Goal: Task Accomplishment & Management: Complete application form

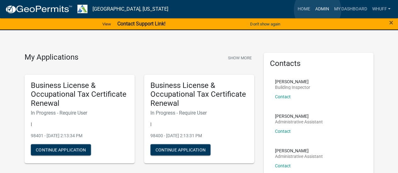
click at [317, 10] on link "Admin" at bounding box center [321, 9] width 19 height 12
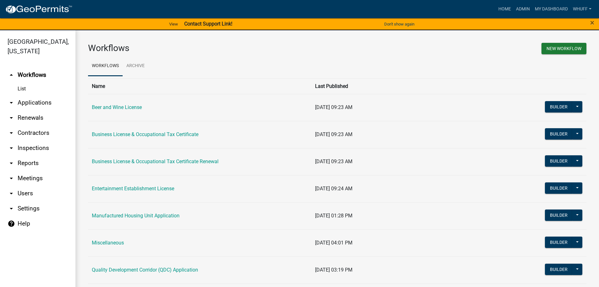
click at [41, 97] on link "arrow_drop_down Applications" at bounding box center [38, 102] width 76 height 15
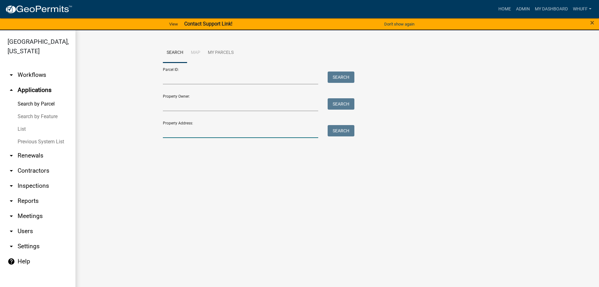
click at [200, 135] on input "Property Address:" at bounding box center [241, 131] width 156 height 13
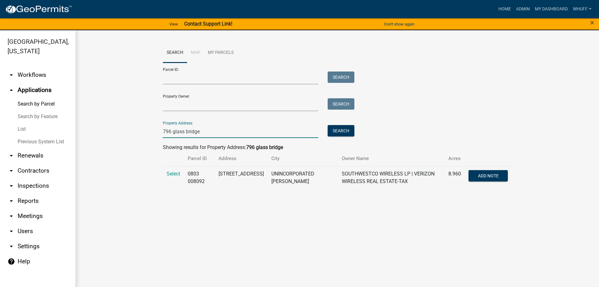
type input "796 glass bridge"
click at [172, 173] on span "Select" at bounding box center [174, 174] width 14 height 6
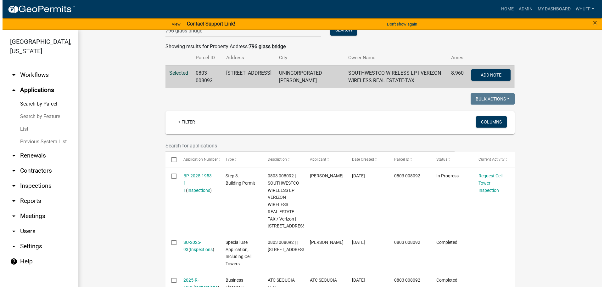
scroll to position [102, 0]
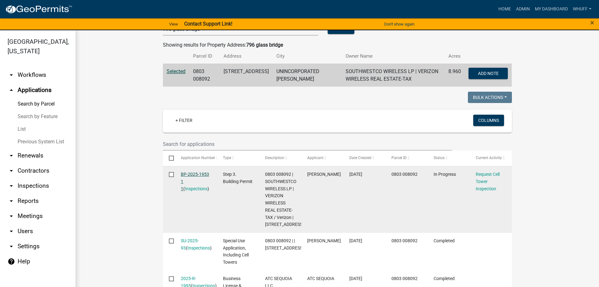
click at [188, 173] on link "BP-2025-1953 1 1" at bounding box center [195, 181] width 28 height 20
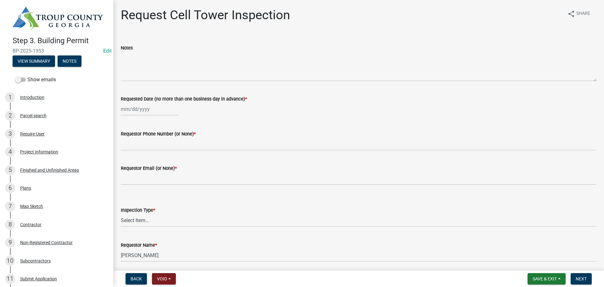
select select "9"
select select "2025"
click at [133, 105] on input "Requested Date (no more than one business day in advance) *" at bounding box center [150, 109] width 58 height 13
click at [156, 162] on div "18" at bounding box center [157, 163] width 10 height 10
type input "09/18/2025"
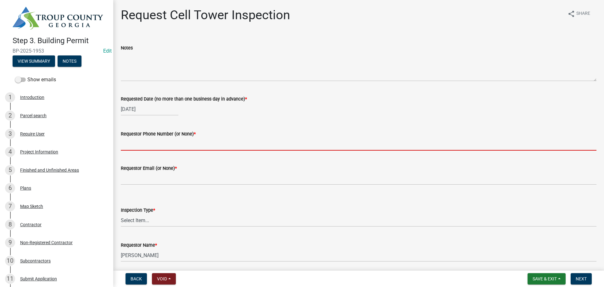
click at [156, 140] on input "Requestor Phone Number (or None) *" at bounding box center [359, 144] width 476 height 13
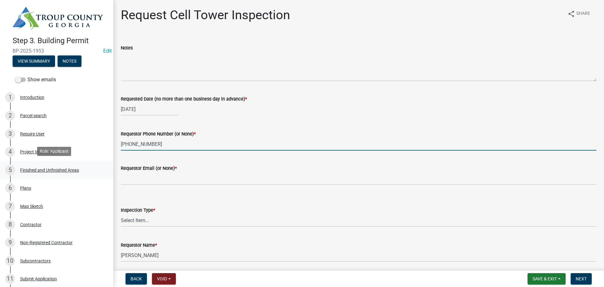
type input "770-733-5866"
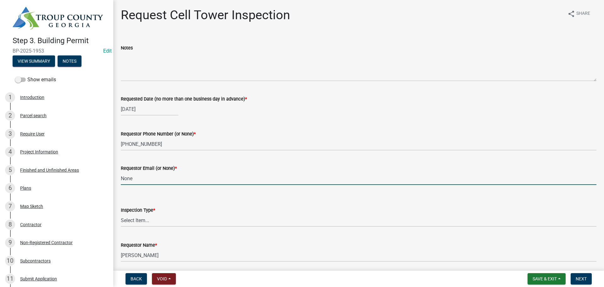
type input "None"
click at [138, 173] on select "Select Item... Cell Tower" at bounding box center [359, 220] width 476 height 13
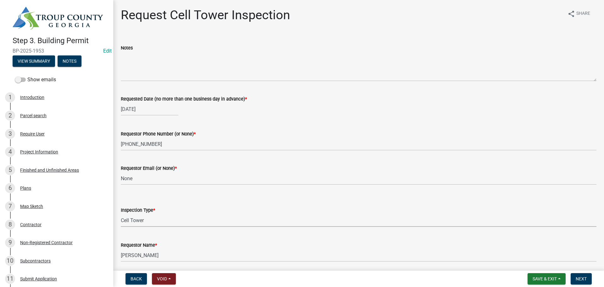
click at [121, 173] on select "Select Item... Cell Tower" at bounding box center [359, 220] width 476 height 13
select select "7972e7e3-b558-48a6-947b-32172573a035"
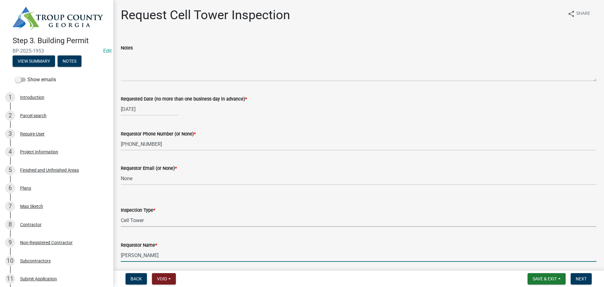
click at [164, 173] on input "Blake Sailors" at bounding box center [359, 255] width 476 height 13
type input "B"
type input "Jon Iredale"
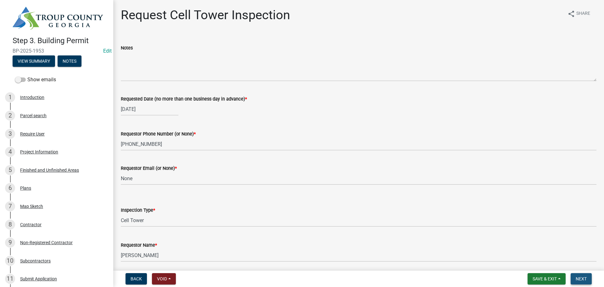
click at [398, 173] on button "Next" at bounding box center [581, 278] width 21 height 11
